Goal: Information Seeking & Learning: Check status

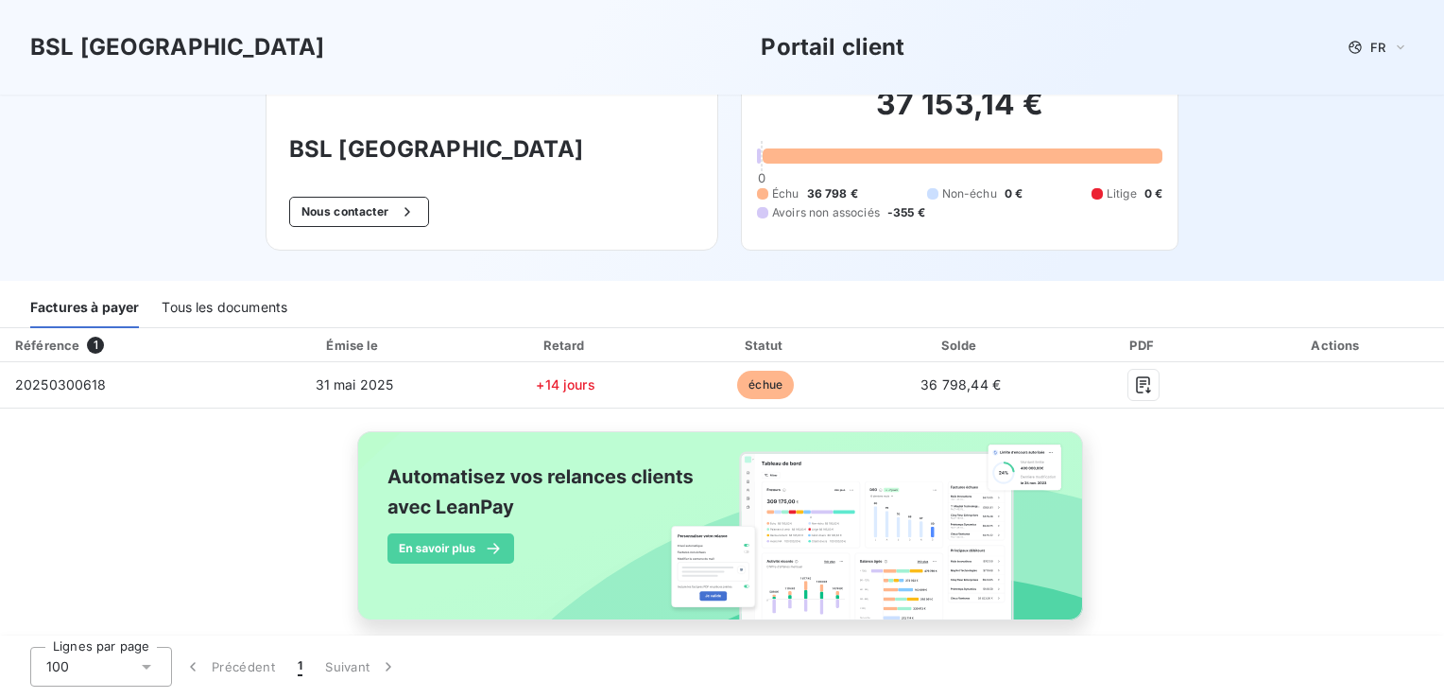
scroll to position [87, 0]
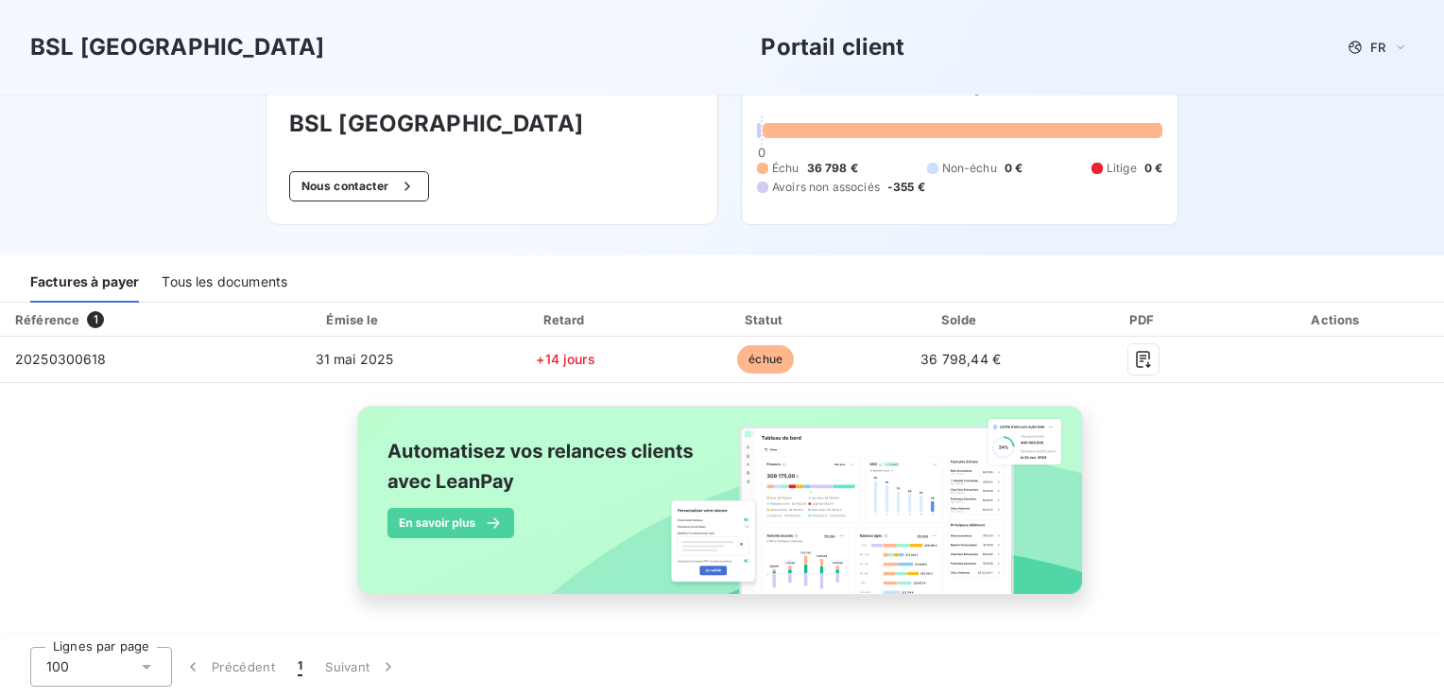
click at [246, 276] on div "Tous les documents" at bounding box center [225, 283] width 126 height 40
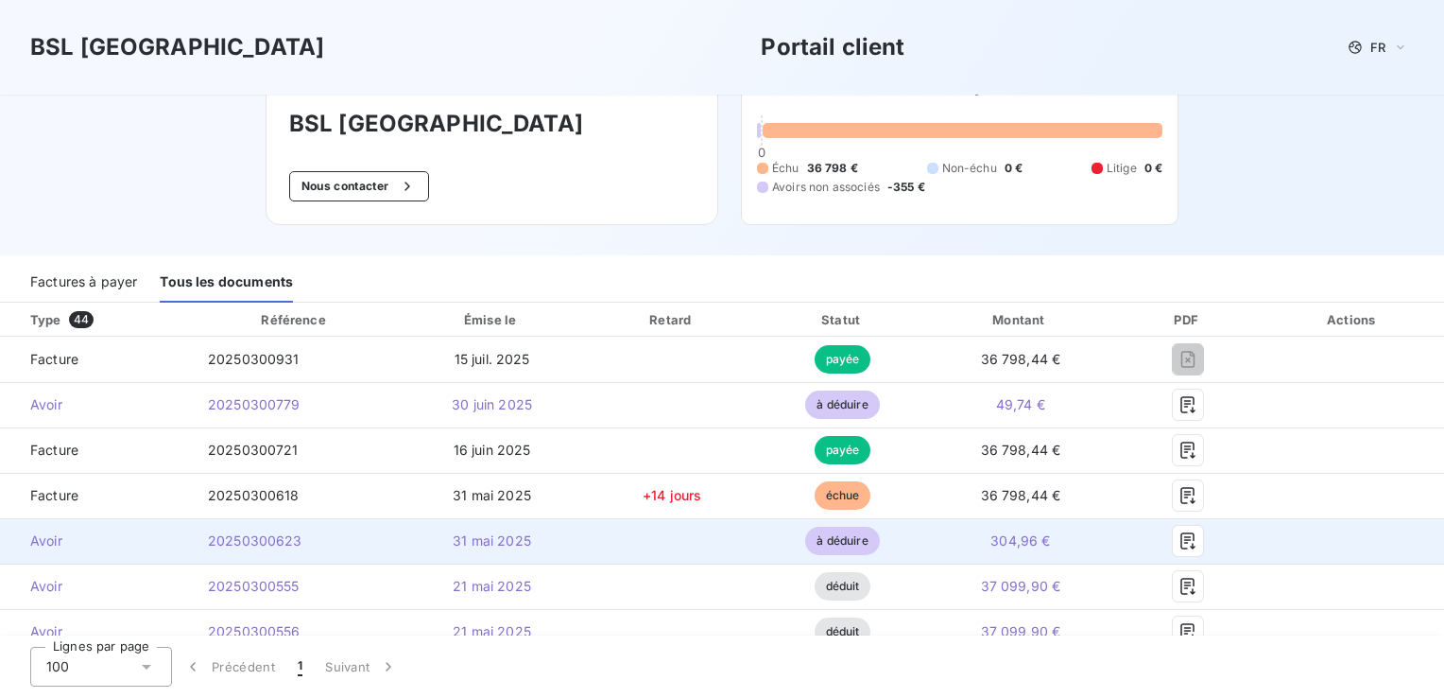
drag, startPoint x: 1167, startPoint y: 520, endPoint x: 1146, endPoint y: 559, distance: 44.4
click at [1169, 545] on td at bounding box center [1187, 540] width 147 height 45
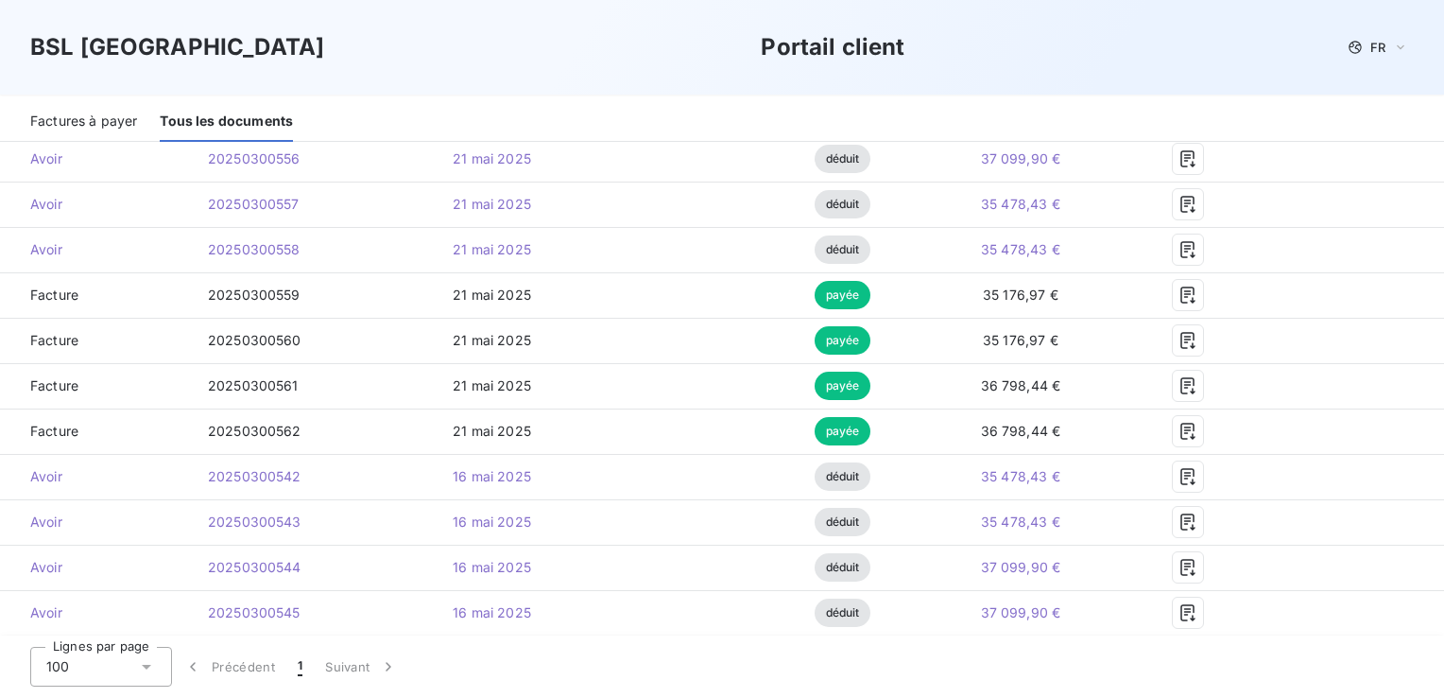
scroll to position [181, 0]
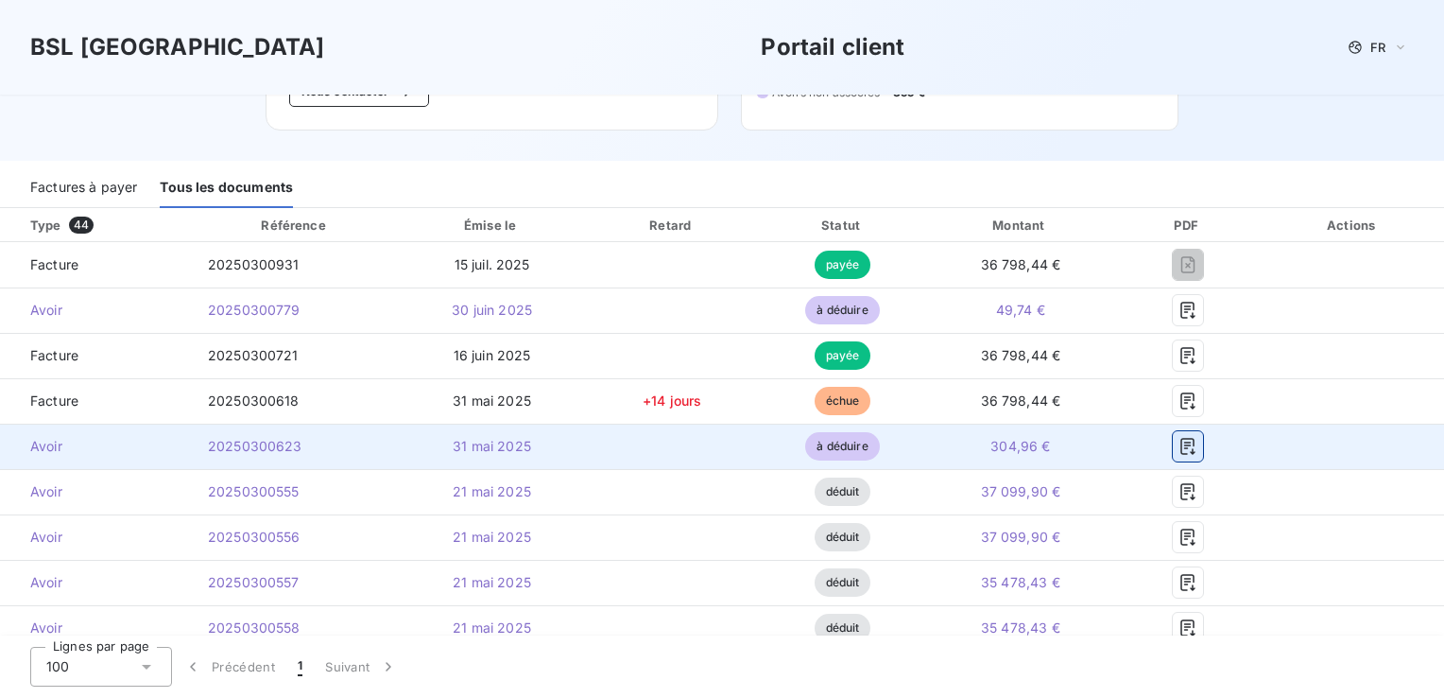
click at [1180, 446] on icon "button" at bounding box center [1188, 446] width 19 height 19
click at [1179, 448] on icon "button" at bounding box center [1188, 446] width 19 height 19
click at [253, 450] on span "20250300623" at bounding box center [255, 446] width 95 height 16
click at [48, 444] on span "Avoir" at bounding box center [96, 446] width 163 height 19
click at [1012, 448] on span "304,96 €" at bounding box center [1021, 446] width 60 height 16
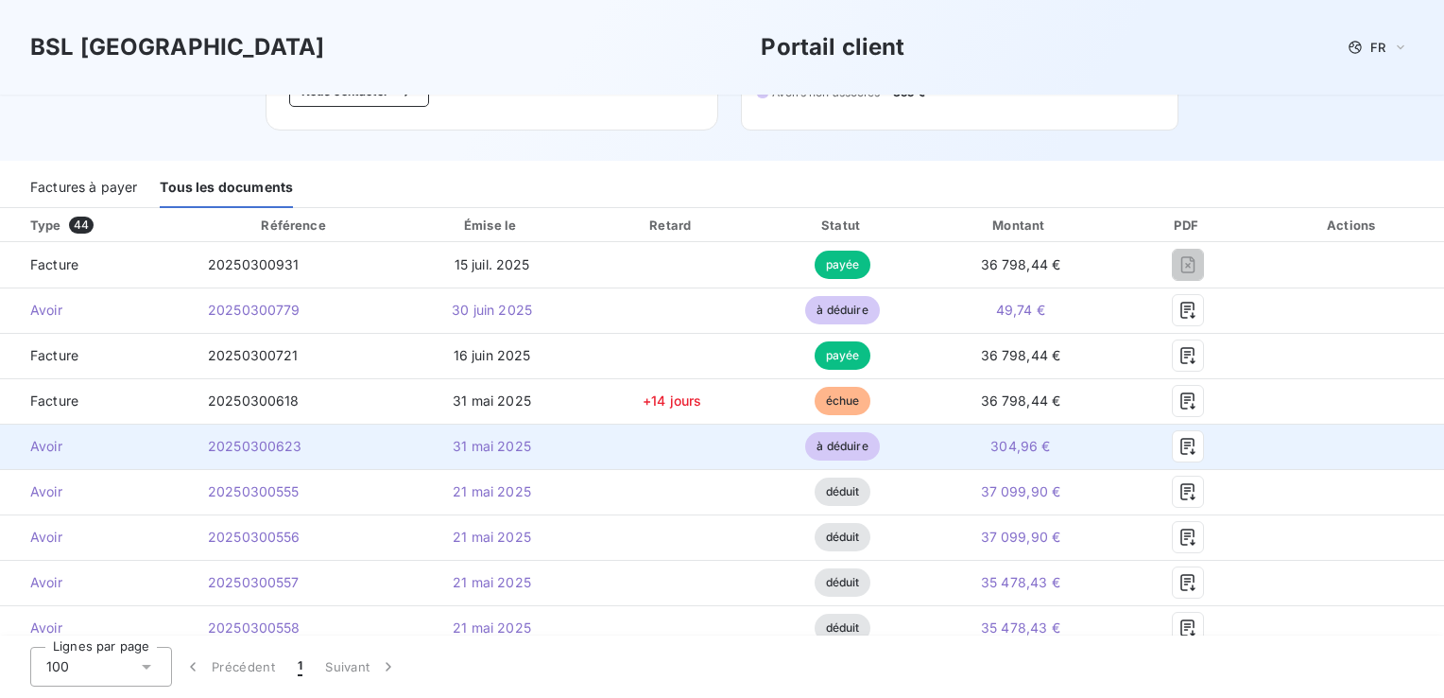
click at [832, 441] on span "à déduire" at bounding box center [842, 446] width 74 height 28
click at [1184, 451] on icon "button" at bounding box center [1188, 446] width 14 height 17
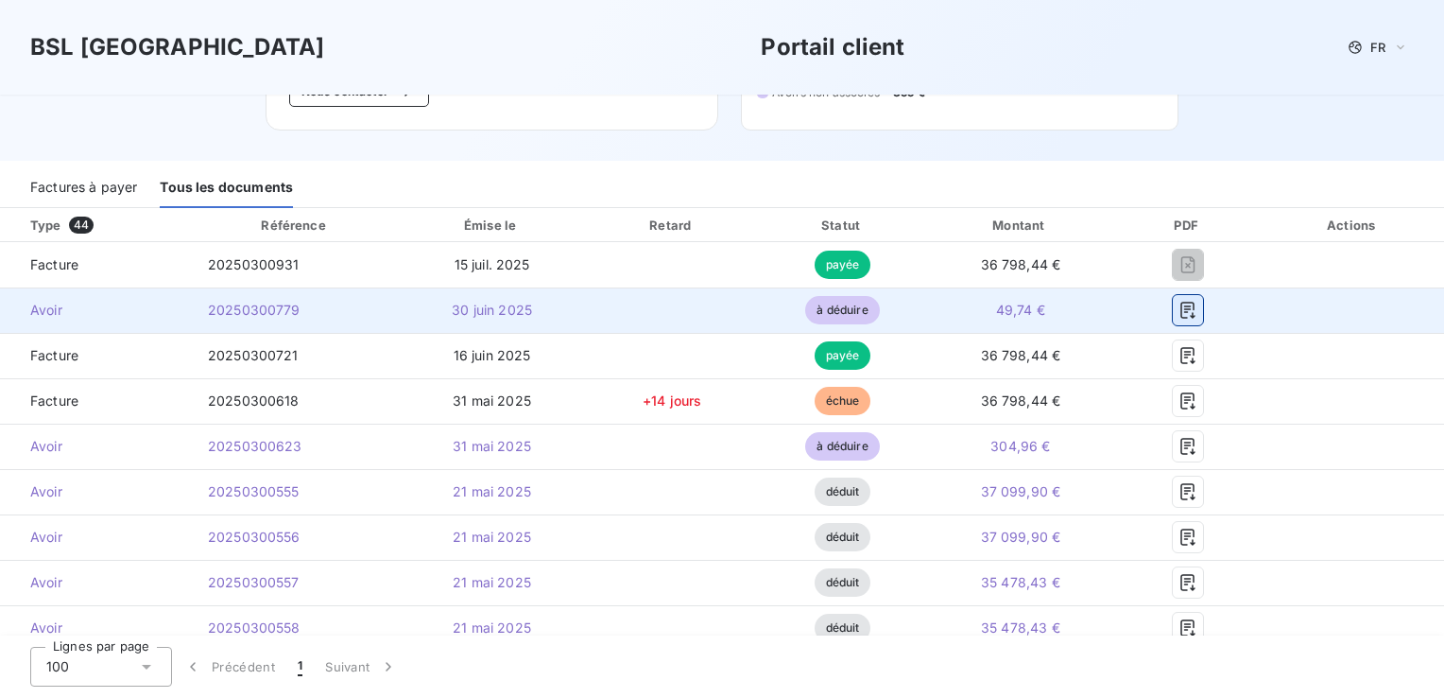
click at [1179, 304] on icon "button" at bounding box center [1188, 310] width 19 height 19
click at [1181, 308] on icon "button" at bounding box center [1188, 310] width 14 height 17
drag, startPoint x: 1176, startPoint y: 308, endPoint x: 1247, endPoint y: 313, distance: 71.1
click at [1247, 313] on td at bounding box center [1187, 309] width 147 height 45
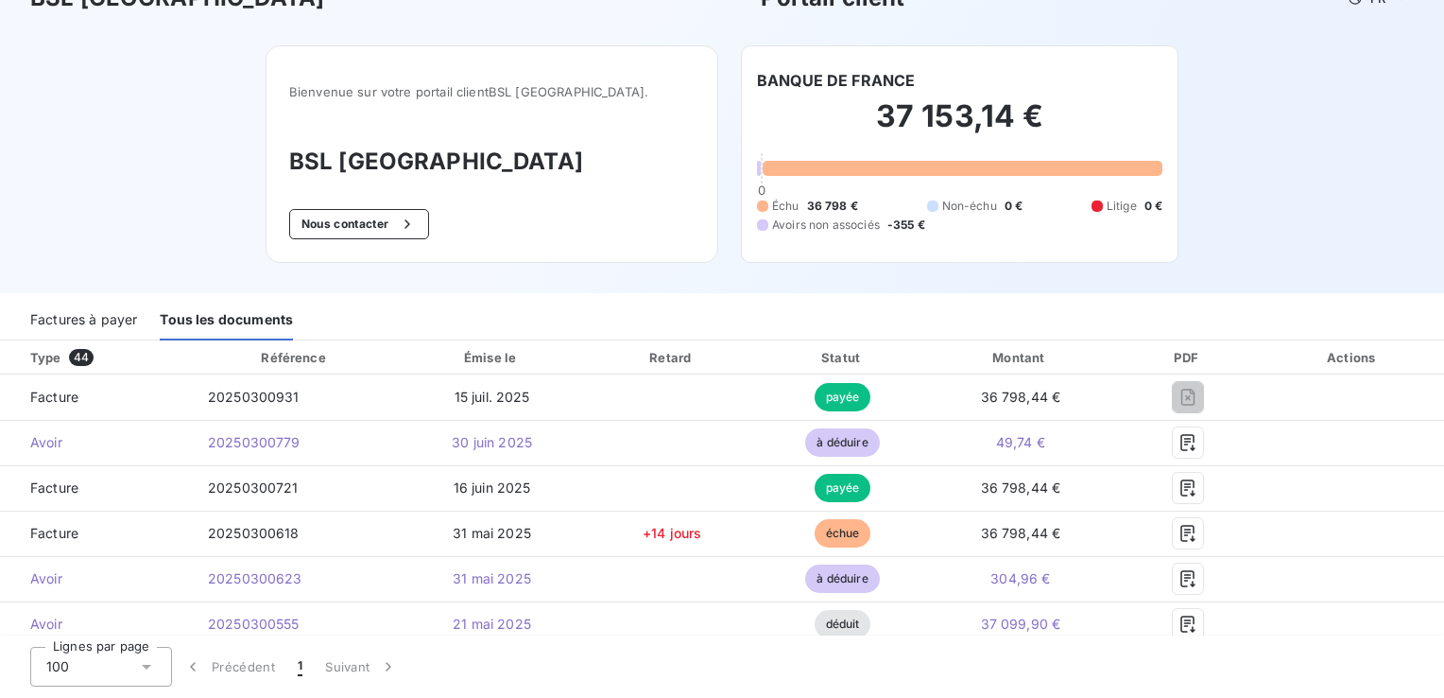
scroll to position [0, 0]
